Goal: Communication & Community: Answer question/provide support

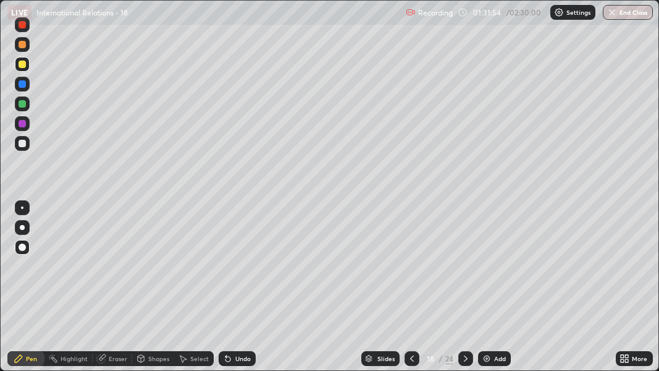
scroll to position [371, 659]
click at [465, 358] on icon at bounding box center [466, 358] width 10 height 10
click at [464, 359] on icon at bounding box center [466, 358] width 10 height 10
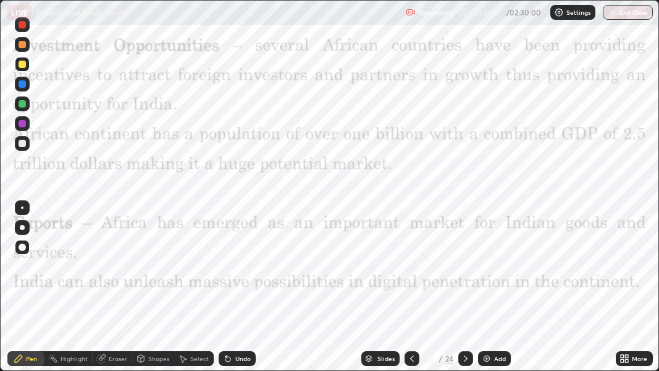
click at [463, 358] on icon at bounding box center [466, 358] width 10 height 10
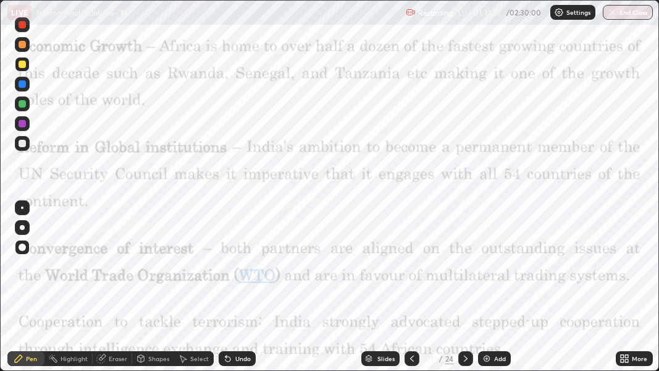
click at [465, 358] on icon at bounding box center [466, 358] width 10 height 10
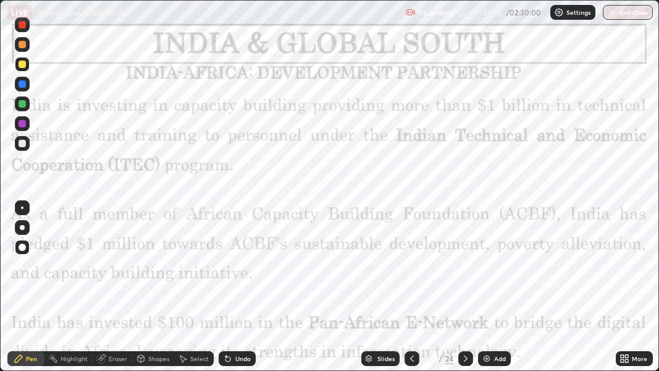
click at [465, 358] on icon at bounding box center [466, 358] width 10 height 10
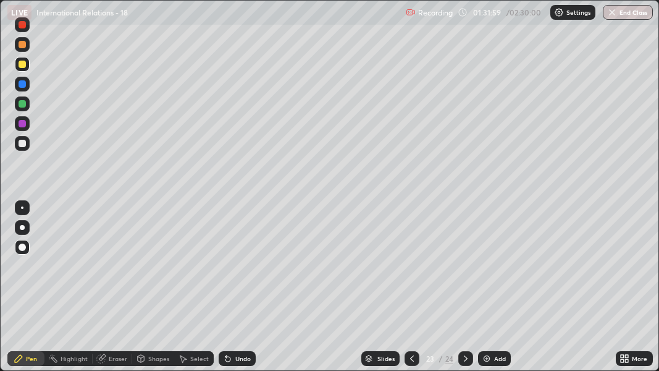
click at [410, 358] on icon at bounding box center [412, 358] width 10 height 10
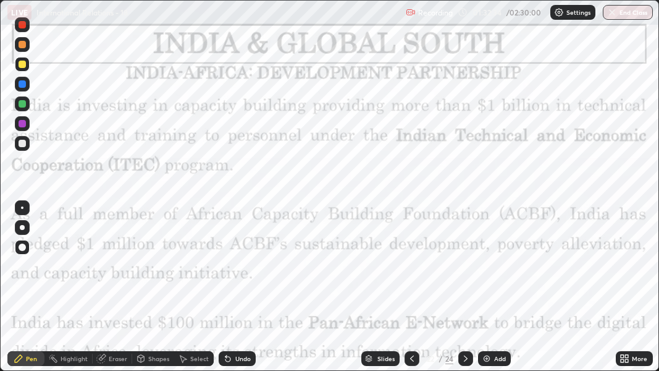
click at [465, 358] on icon at bounding box center [466, 358] width 10 height 10
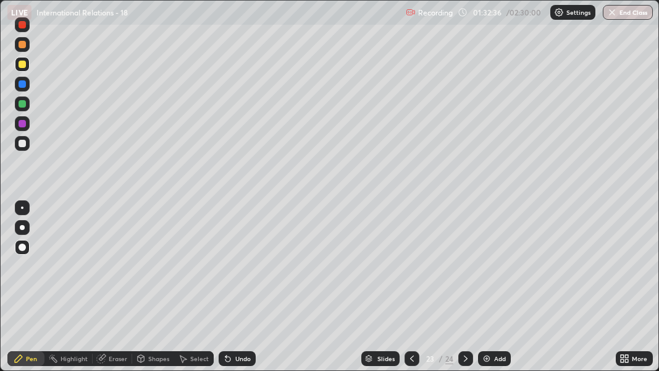
click at [465, 358] on icon at bounding box center [466, 358] width 10 height 10
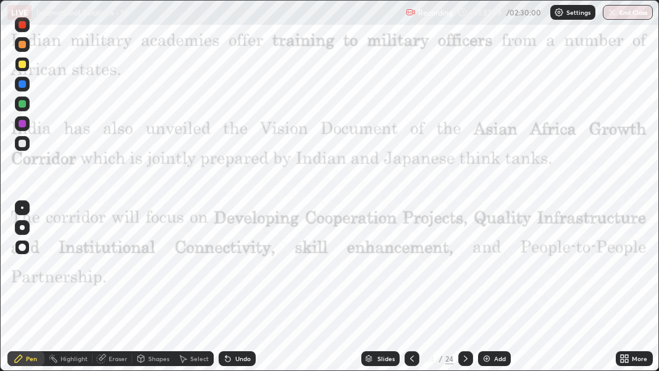
click at [411, 358] on icon at bounding box center [412, 358] width 10 height 10
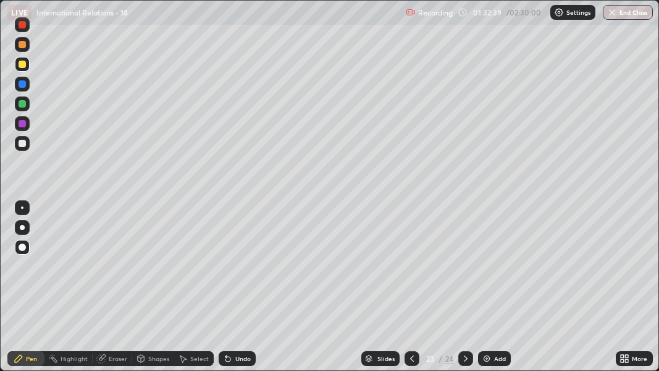
click at [405, 360] on div at bounding box center [412, 358] width 15 height 15
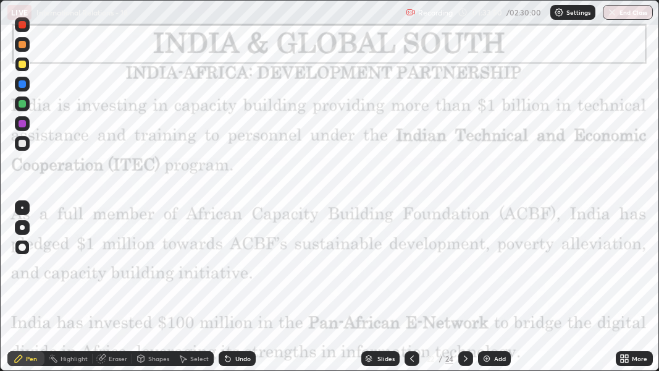
click at [410, 358] on icon at bounding box center [412, 358] width 10 height 10
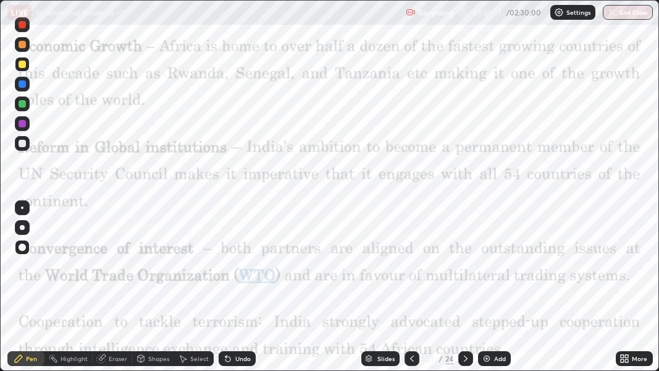
click at [409, 363] on div at bounding box center [412, 358] width 15 height 15
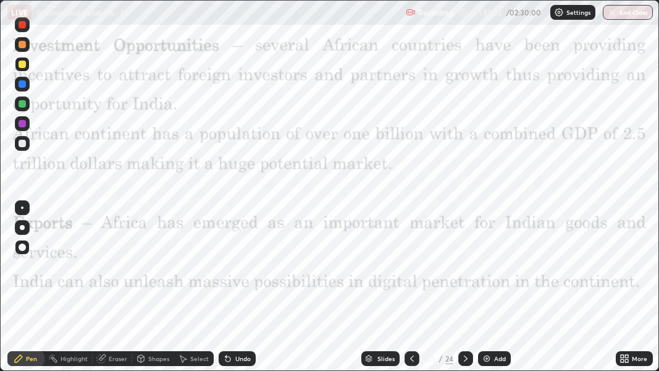
click at [416, 358] on div at bounding box center [412, 358] width 15 height 15
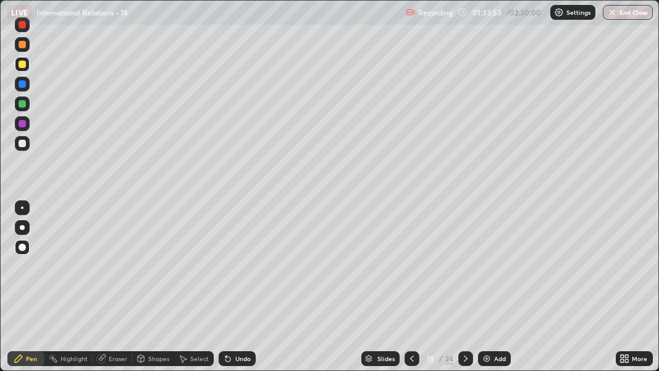
click at [410, 358] on icon at bounding box center [412, 358] width 10 height 10
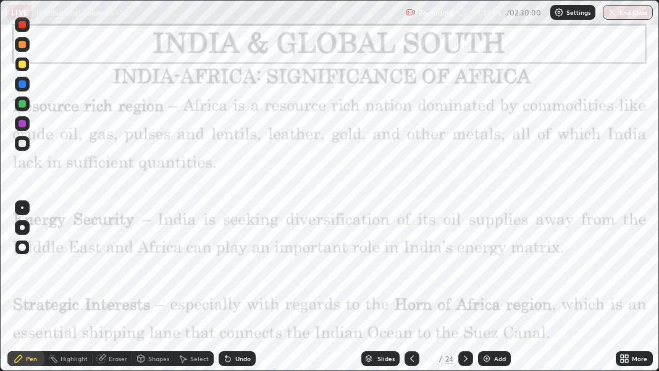
click at [411, 363] on icon at bounding box center [412, 358] width 10 height 10
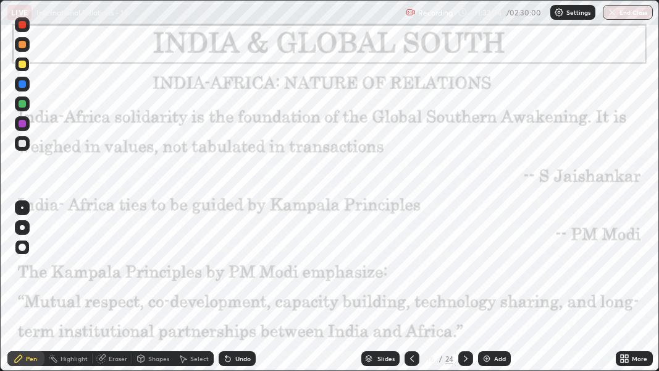
click at [410, 358] on icon at bounding box center [412, 358] width 10 height 10
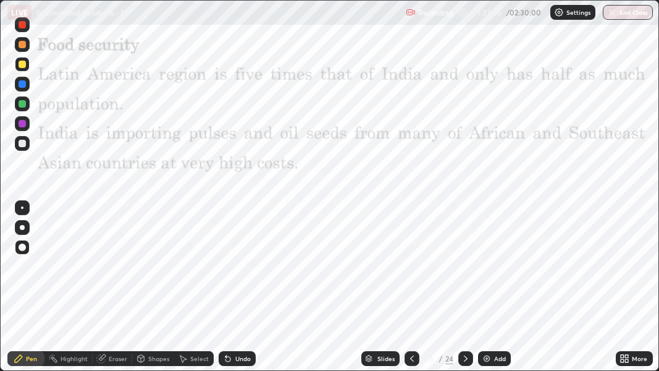
click at [410, 358] on icon at bounding box center [412, 358] width 10 height 10
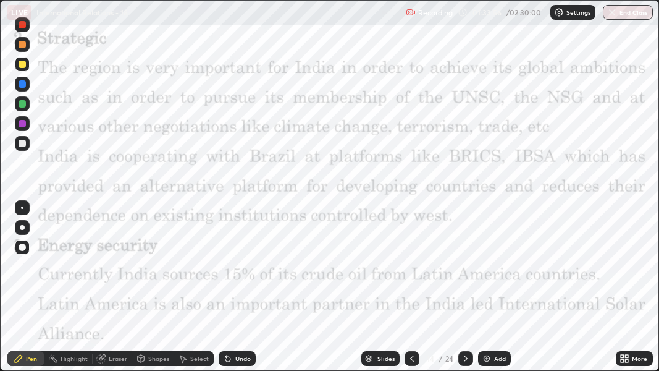
click at [415, 360] on icon at bounding box center [412, 358] width 10 height 10
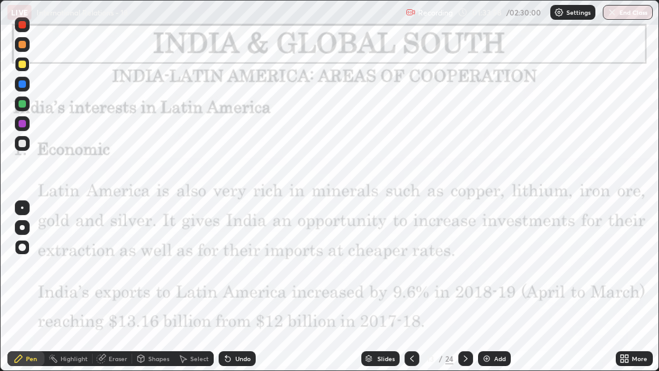
click at [416, 360] on div at bounding box center [412, 358] width 15 height 15
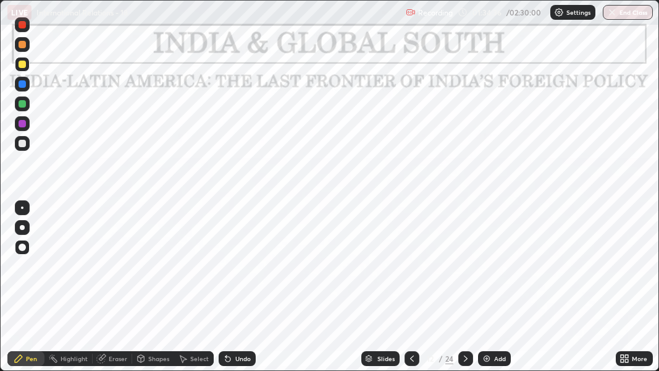
click at [23, 29] on div at bounding box center [22, 24] width 15 height 15
click at [111, 358] on div "Eraser" at bounding box center [118, 358] width 19 height 6
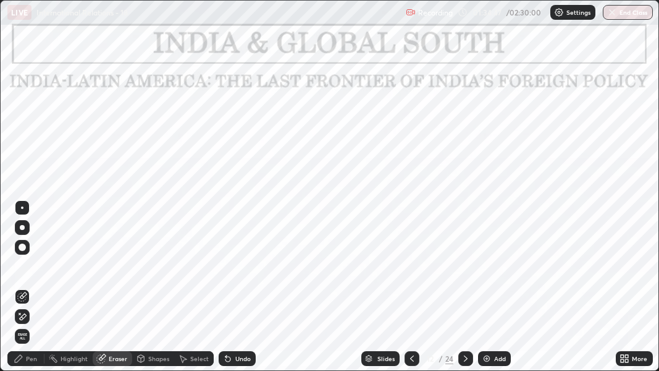
click at [25, 359] on div "Pen" at bounding box center [25, 358] width 37 height 15
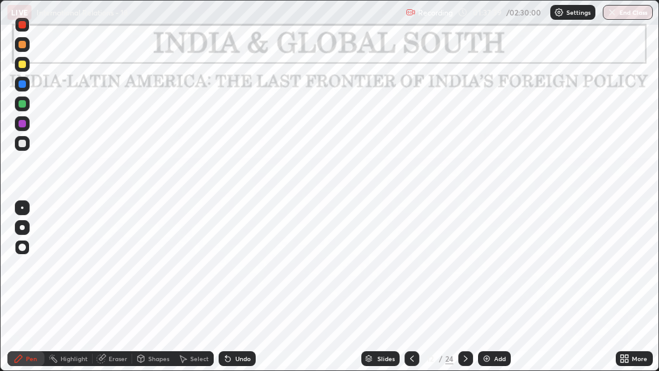
click at [483, 357] on img at bounding box center [487, 358] width 10 height 10
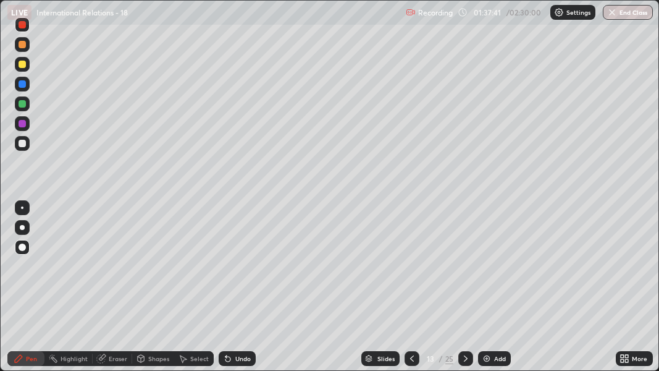
click at [20, 65] on div at bounding box center [22, 64] width 7 height 7
click at [410, 358] on icon at bounding box center [412, 358] width 10 height 10
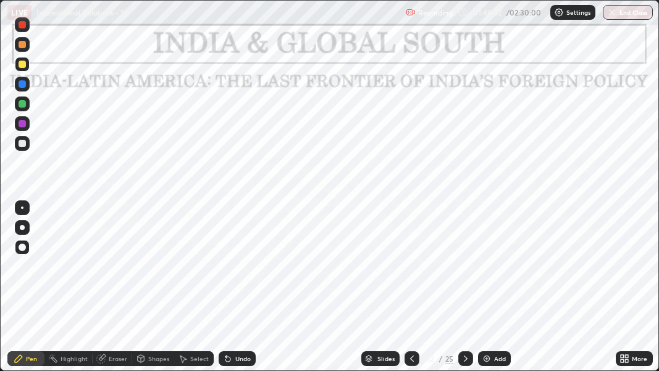
click at [410, 358] on icon at bounding box center [412, 358] width 10 height 10
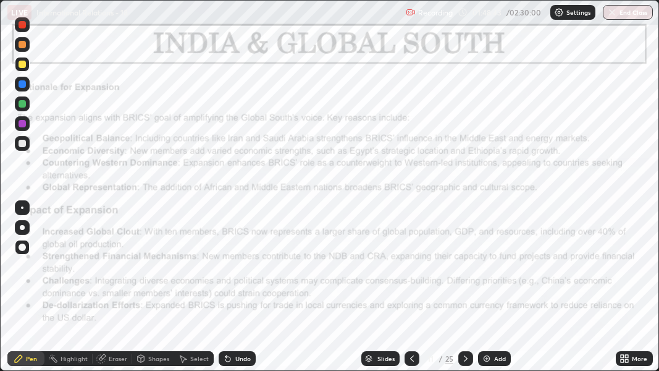
click at [465, 358] on icon at bounding box center [466, 358] width 10 height 10
click at [465, 358] on icon at bounding box center [466, 358] width 4 height 6
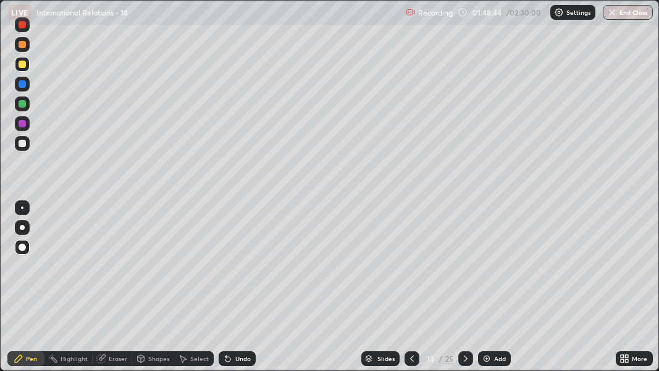
click at [465, 356] on icon at bounding box center [466, 358] width 10 height 10
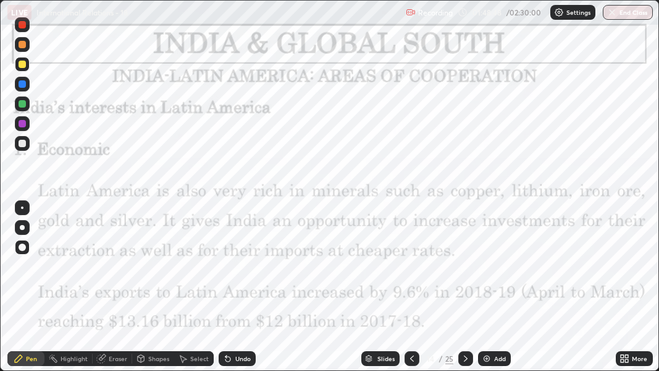
click at [467, 354] on icon at bounding box center [466, 358] width 10 height 10
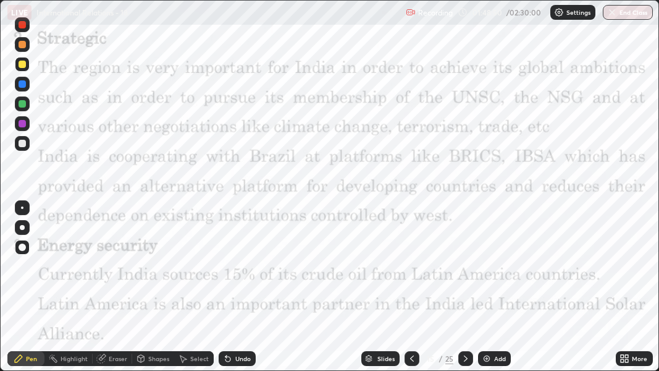
click at [465, 358] on icon at bounding box center [466, 358] width 10 height 10
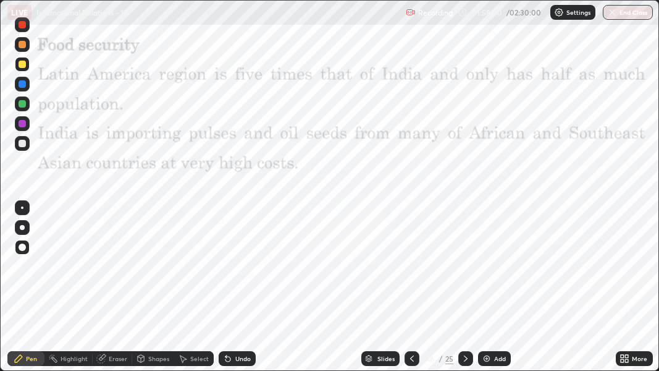
click at [410, 355] on icon at bounding box center [412, 358] width 10 height 10
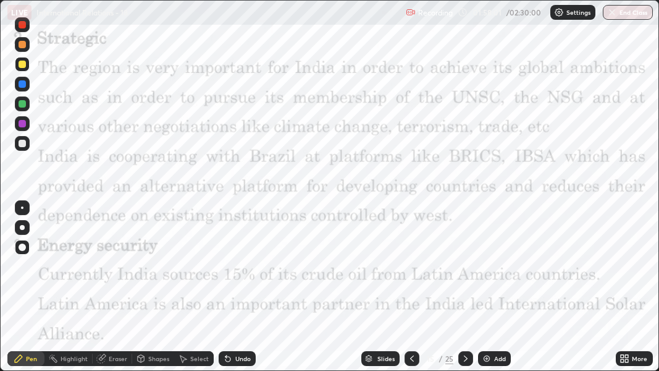
click at [411, 361] on icon at bounding box center [412, 358] width 10 height 10
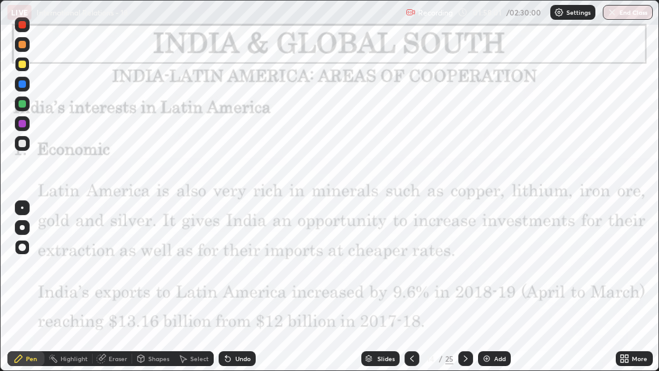
click at [407, 358] on icon at bounding box center [412, 358] width 10 height 10
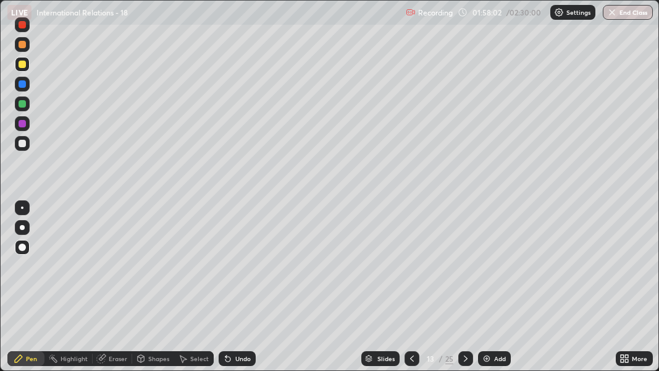
click at [407, 358] on icon at bounding box center [412, 358] width 10 height 10
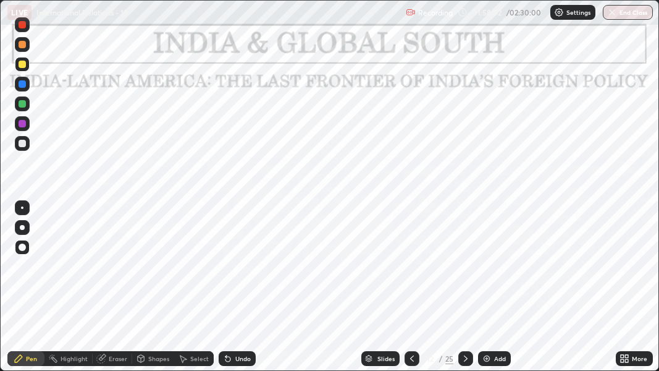
click at [405, 358] on div at bounding box center [412, 358] width 15 height 15
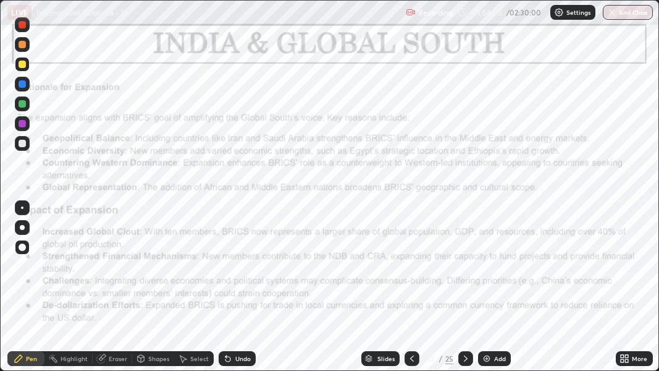
click at [396, 357] on div "Slides" at bounding box center [380, 358] width 38 height 15
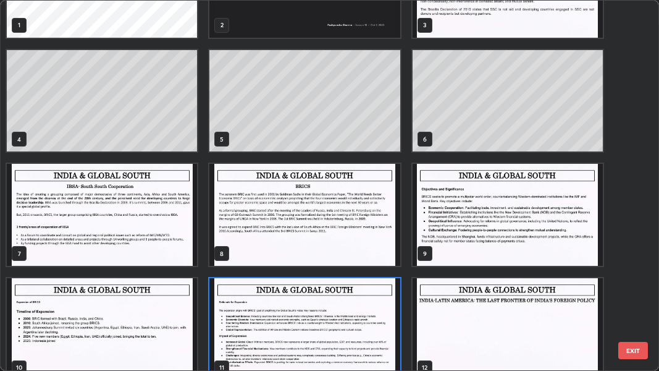
scroll to position [69, 0]
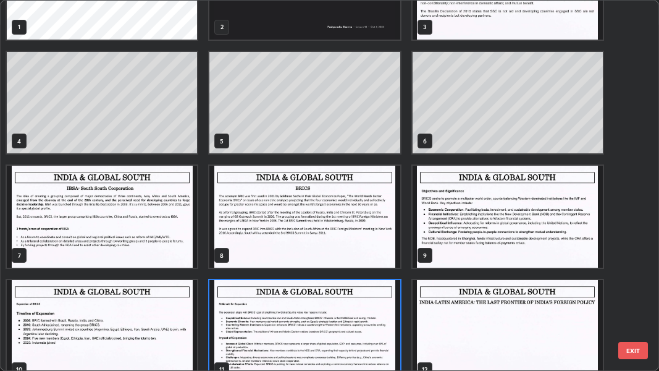
click at [360, 229] on img "grid" at bounding box center [305, 217] width 190 height 102
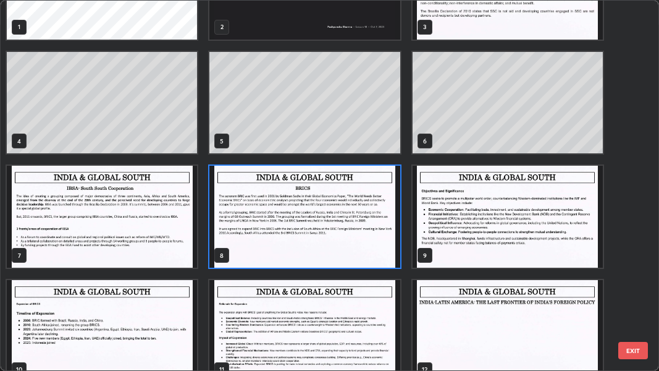
click at [348, 239] on img "grid" at bounding box center [305, 217] width 190 height 102
click at [346, 234] on img "grid" at bounding box center [305, 217] width 190 height 102
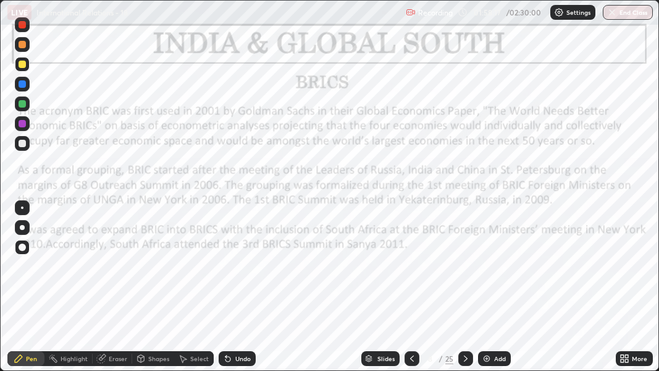
click at [484, 360] on img at bounding box center [487, 358] width 10 height 10
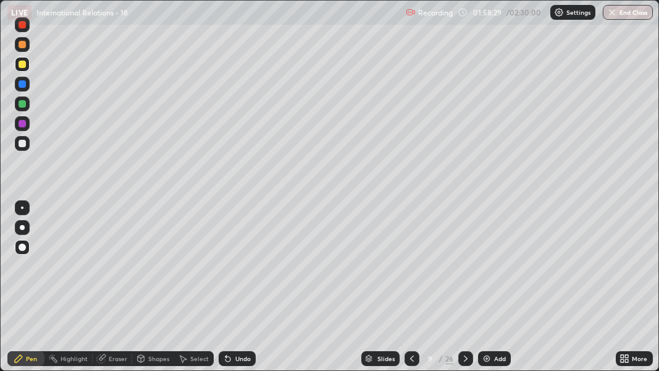
click at [410, 358] on icon at bounding box center [412, 358] width 10 height 10
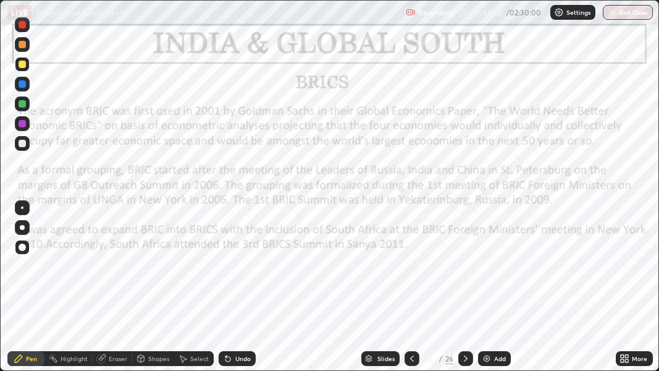
click at [464, 362] on icon at bounding box center [466, 358] width 10 height 10
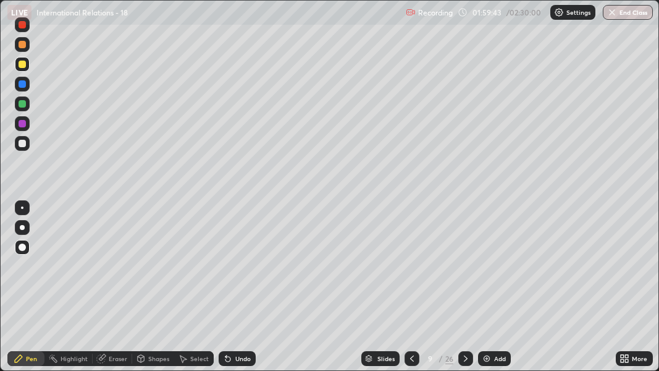
click at [405, 357] on div at bounding box center [412, 358] width 15 height 15
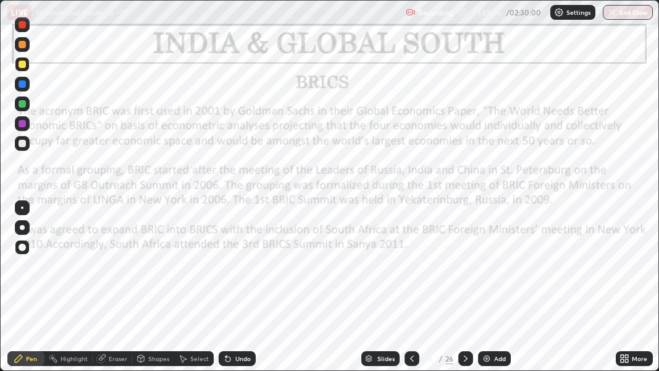
click at [20, 32] on div at bounding box center [22, 24] width 15 height 15
click at [22, 25] on div at bounding box center [22, 24] width 7 height 7
click at [465, 358] on icon at bounding box center [466, 358] width 4 height 6
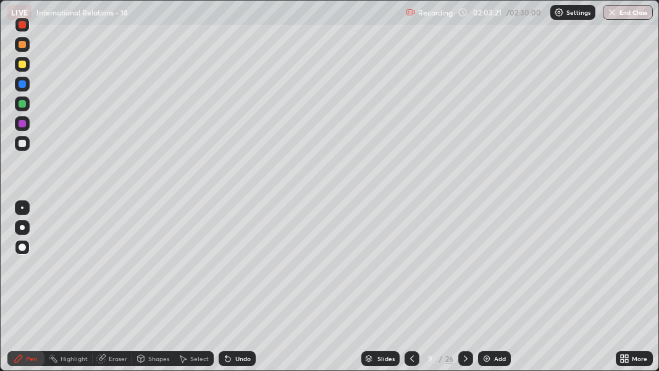
click at [22, 66] on div at bounding box center [22, 64] width 7 height 7
click at [104, 360] on icon at bounding box center [101, 359] width 8 height 8
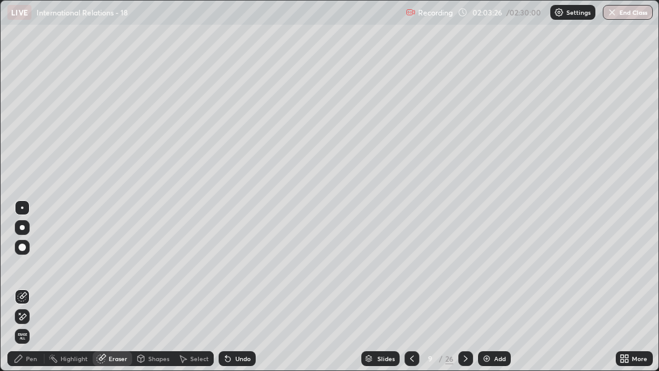
click at [29, 362] on div "Pen" at bounding box center [25, 358] width 37 height 15
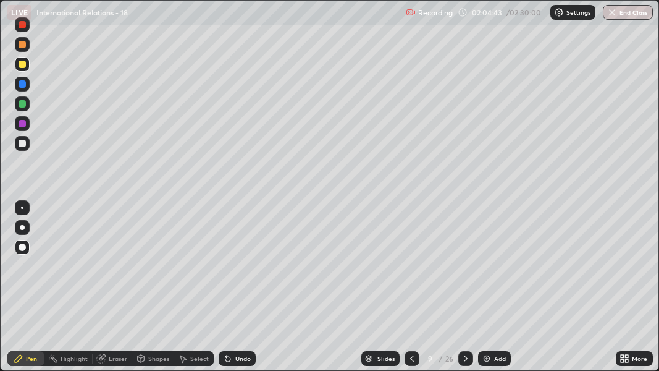
click at [410, 355] on icon at bounding box center [412, 358] width 10 height 10
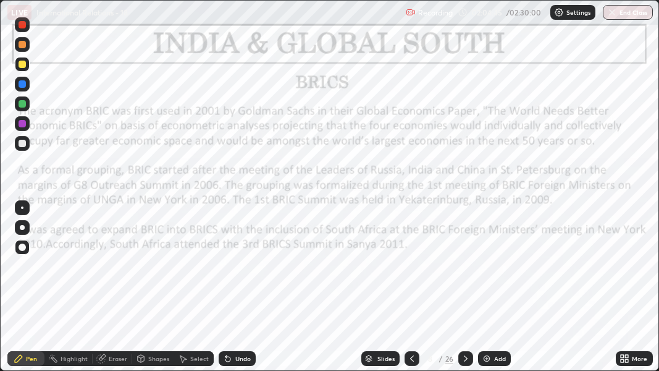
click at [465, 358] on icon at bounding box center [466, 358] width 10 height 10
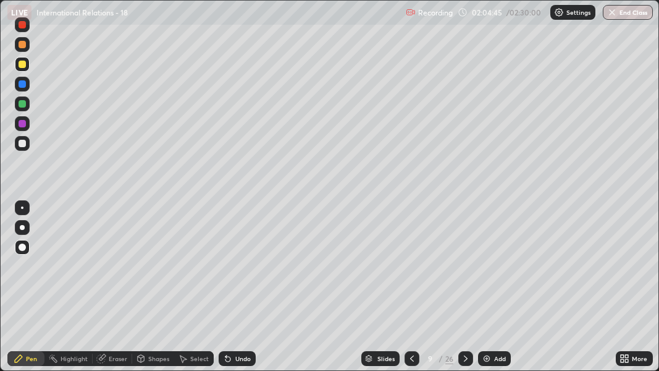
click at [465, 358] on icon at bounding box center [466, 358] width 10 height 10
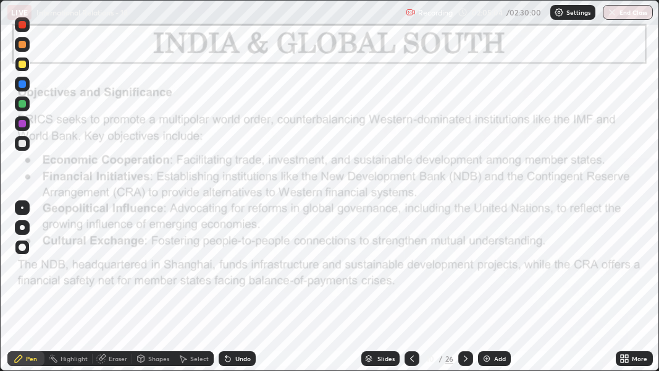
click at [409, 359] on icon at bounding box center [412, 358] width 10 height 10
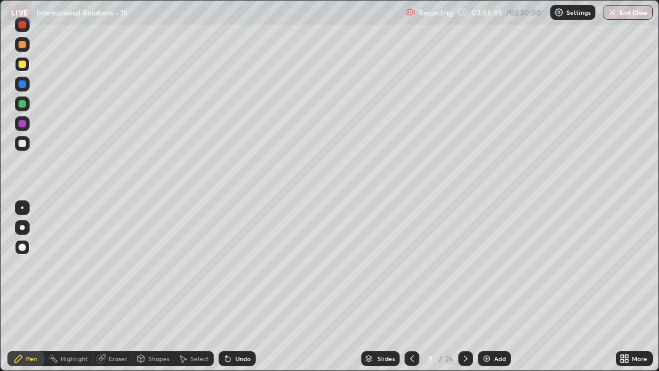
click at [411, 361] on icon at bounding box center [412, 358] width 10 height 10
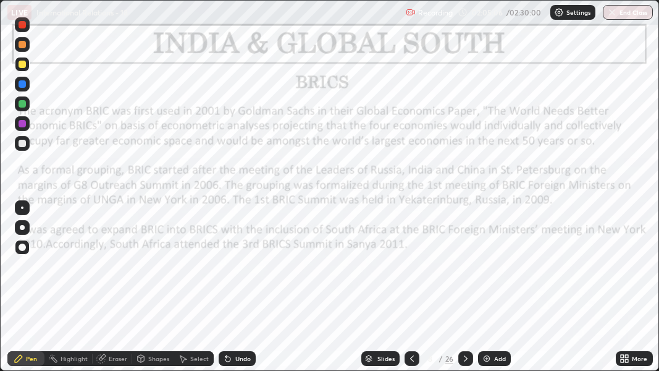
click at [465, 356] on icon at bounding box center [466, 358] width 10 height 10
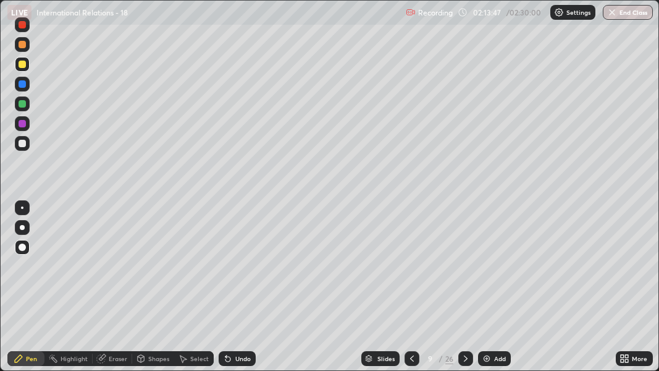
click at [464, 361] on icon at bounding box center [466, 358] width 10 height 10
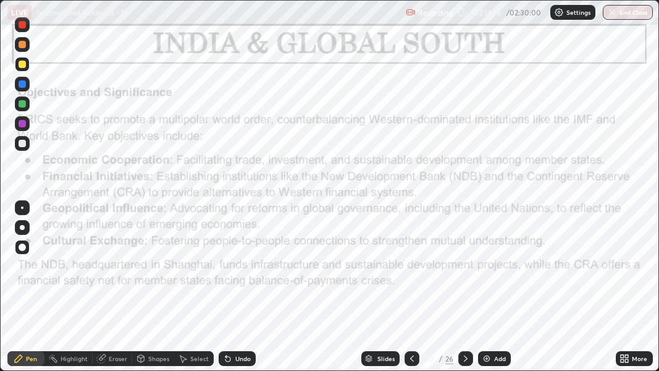
click at [465, 358] on icon at bounding box center [466, 358] width 10 height 10
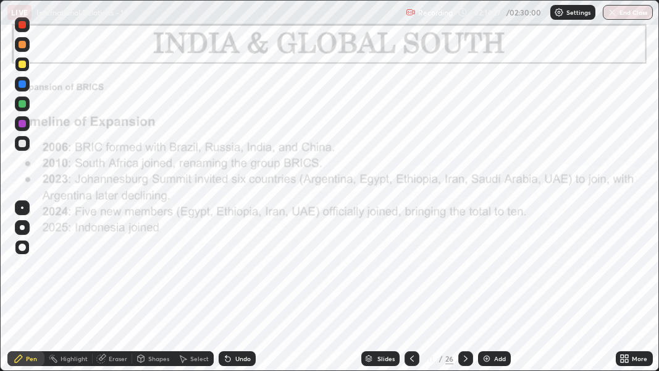
click at [19, 64] on div at bounding box center [22, 64] width 7 height 7
click at [20, 62] on div at bounding box center [22, 64] width 7 height 7
click at [20, 61] on div at bounding box center [22, 64] width 7 height 7
click at [21, 30] on div at bounding box center [22, 24] width 15 height 15
click at [21, 28] on div at bounding box center [22, 24] width 7 height 7
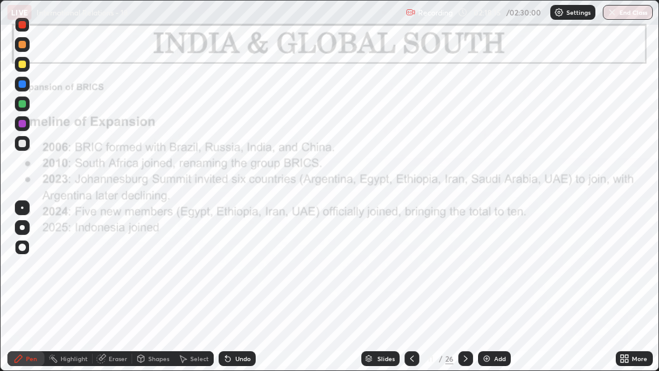
click at [465, 358] on icon at bounding box center [466, 358] width 10 height 10
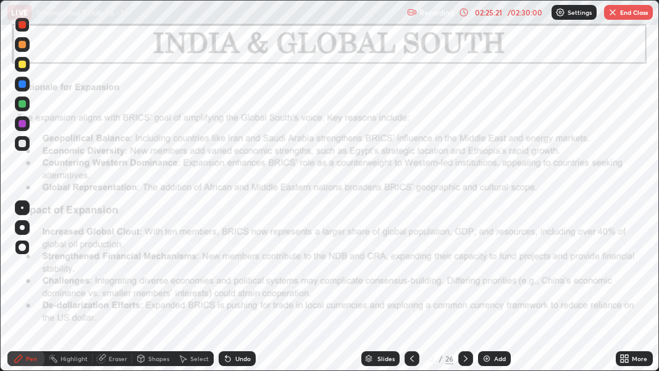
click at [625, 10] on button "End Class" at bounding box center [628, 12] width 49 height 15
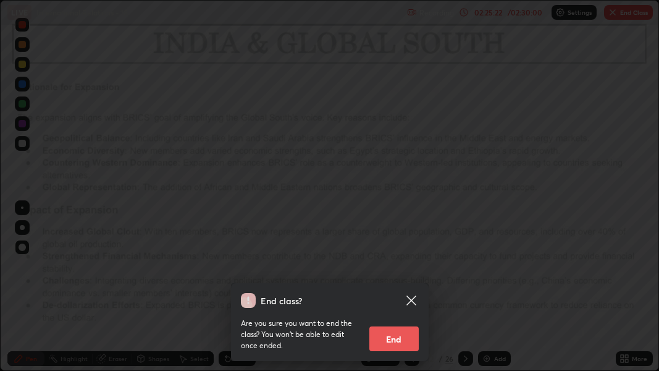
click at [397, 344] on button "End" at bounding box center [393, 338] width 49 height 25
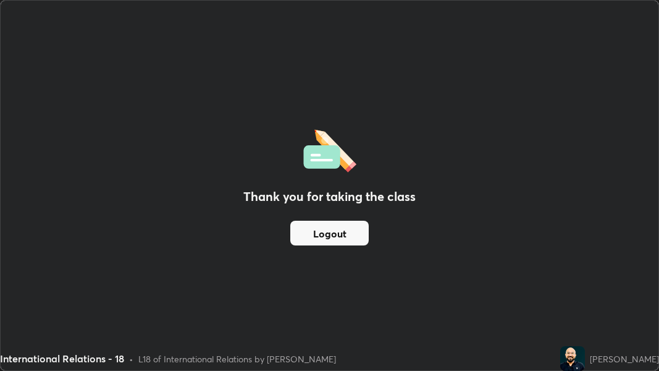
click at [322, 242] on button "Logout" at bounding box center [329, 233] width 78 height 25
